Goal: Information Seeking & Learning: Learn about a topic

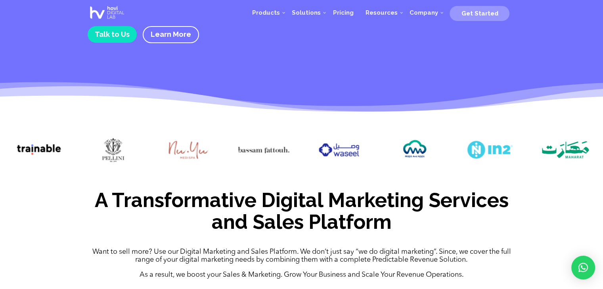
scroll to position [149, 0]
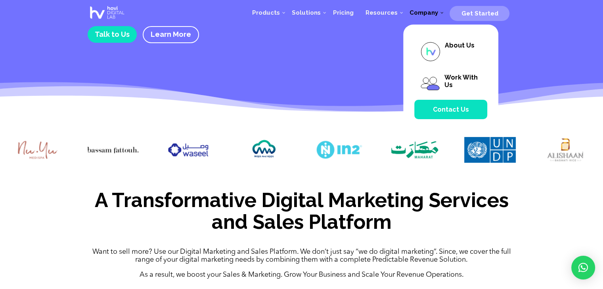
click at [440, 12] on span "Company" at bounding box center [423, 12] width 40 height 7
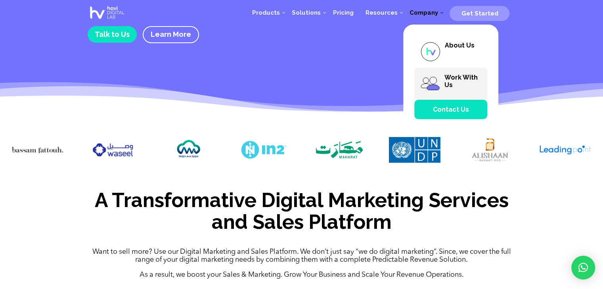
click at [453, 85] on span "Work With Us" at bounding box center [460, 81] width 33 height 15
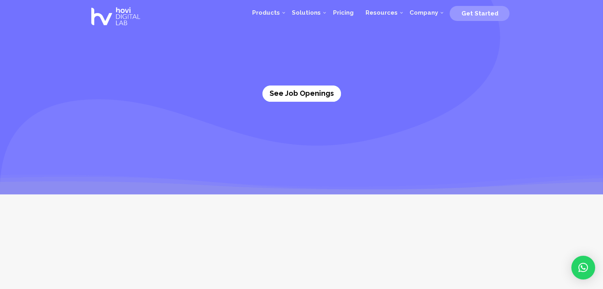
click at [322, 92] on link "See Job Openings" at bounding box center [301, 94] width 78 height 16
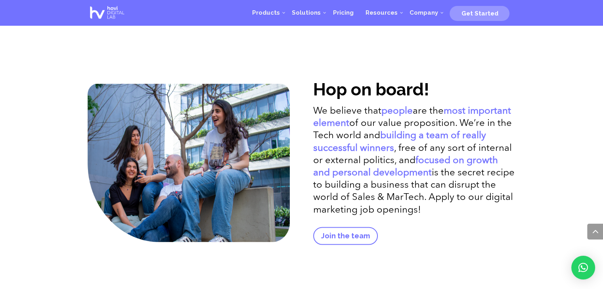
scroll to position [1496, 0]
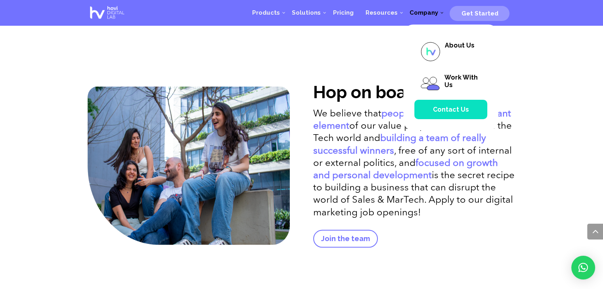
click at [439, 13] on span "Company" at bounding box center [423, 12] width 40 height 7
click at [447, 48] on span "About Us" at bounding box center [459, 46] width 30 height 8
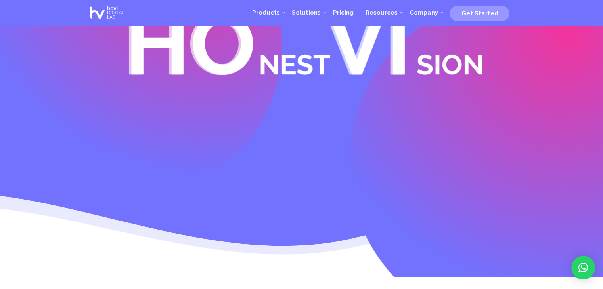
scroll to position [32, 0]
